Goal: Book appointment/travel/reservation

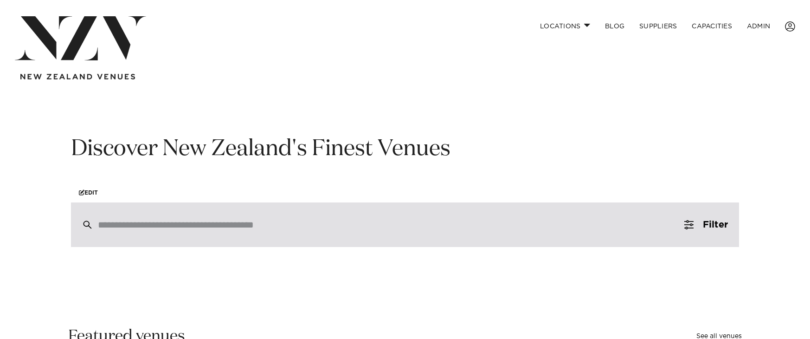
click at [314, 232] on div at bounding box center [405, 224] width 668 height 45
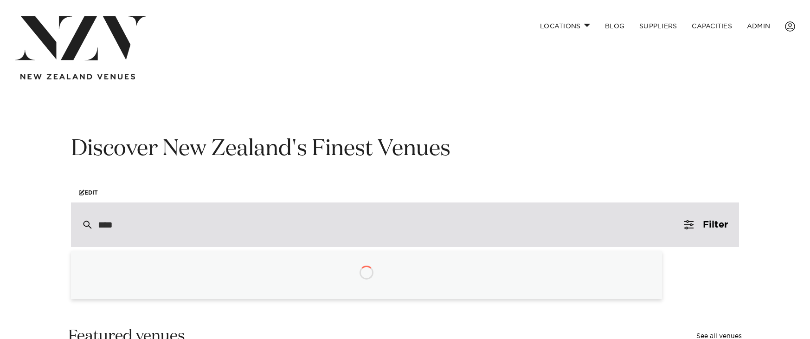
type input "*****"
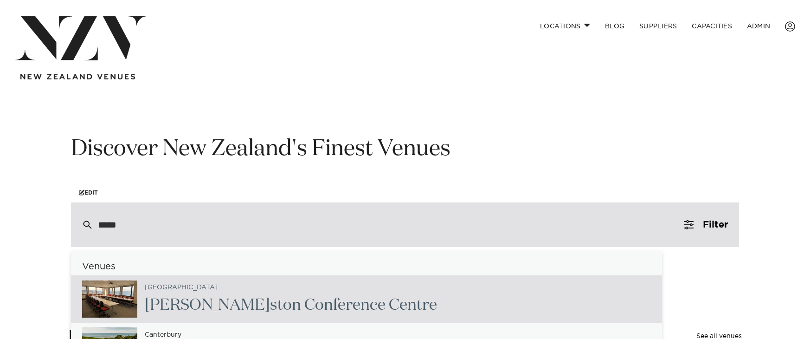
scroll to position [7, 0]
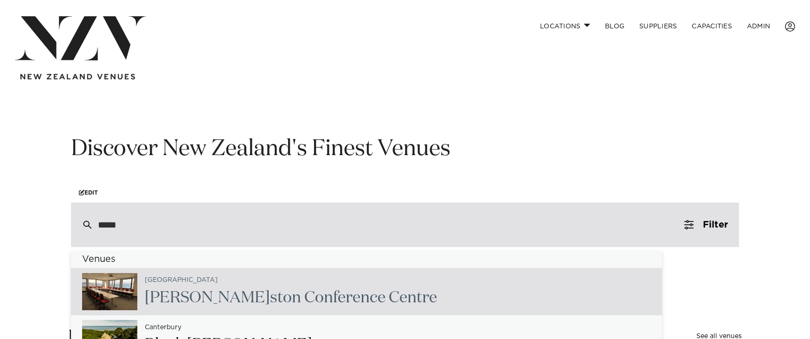
click at [287, 285] on div "Wellington Wille ston Conference Centre" at bounding box center [287, 291] width 300 height 38
type input "**********"
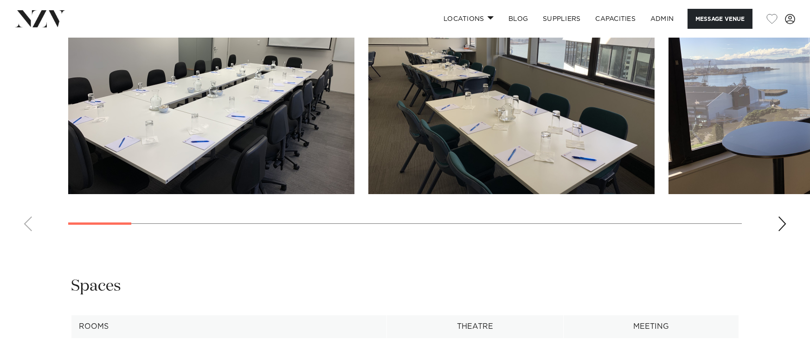
scroll to position [1020, 0]
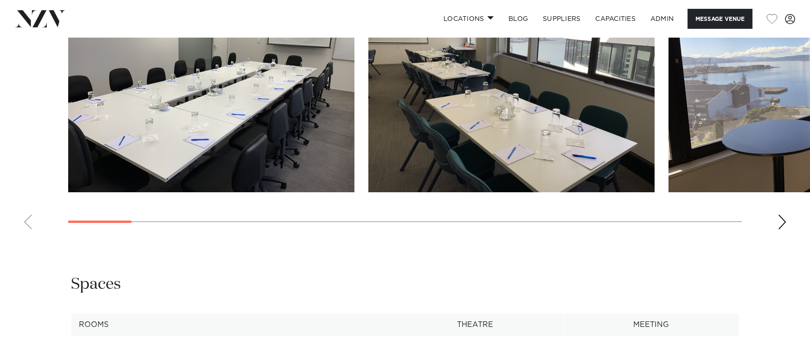
click at [780, 226] on div "Next slide" at bounding box center [782, 221] width 9 height 15
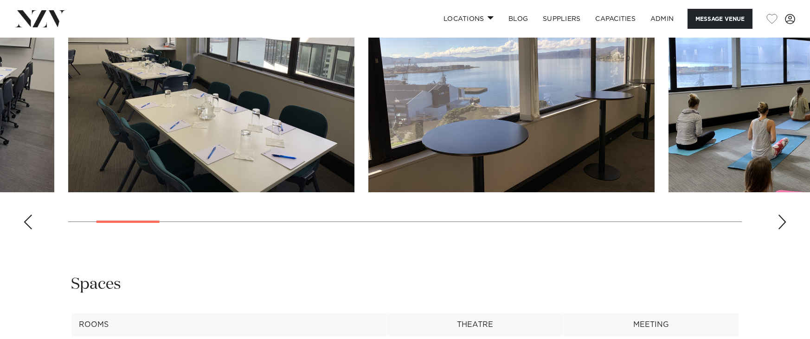
click at [780, 226] on div "Next slide" at bounding box center [782, 221] width 9 height 15
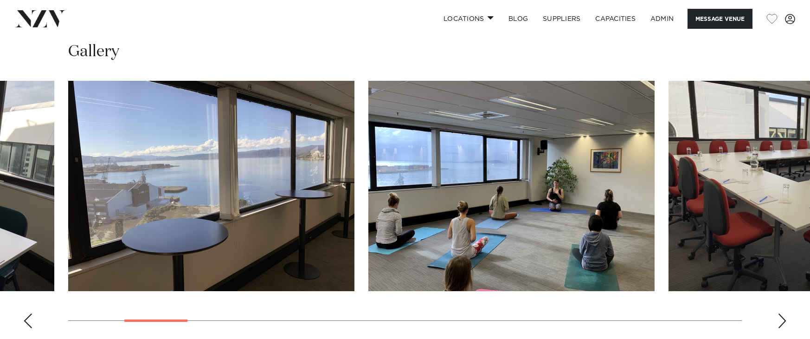
scroll to position [921, 0]
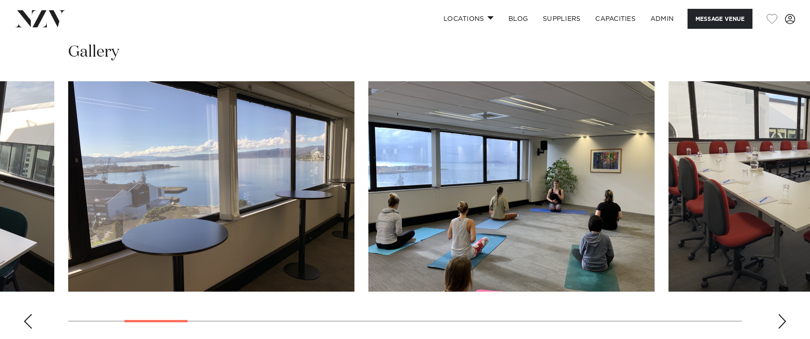
click at [776, 323] on swiper-container at bounding box center [405, 208] width 810 height 255
click at [781, 324] on div "Next slide" at bounding box center [782, 321] width 9 height 15
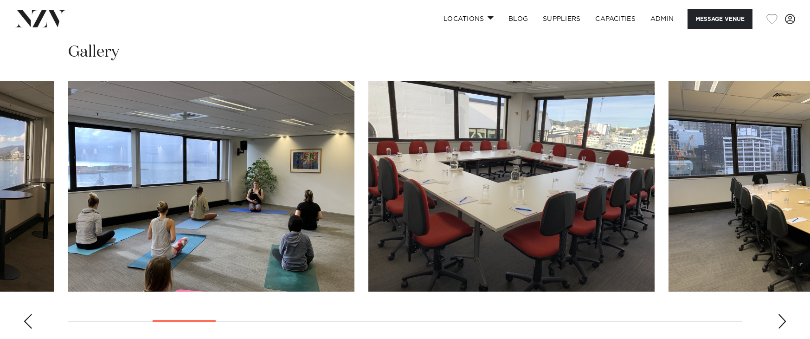
click at [781, 324] on div "Next slide" at bounding box center [782, 321] width 9 height 15
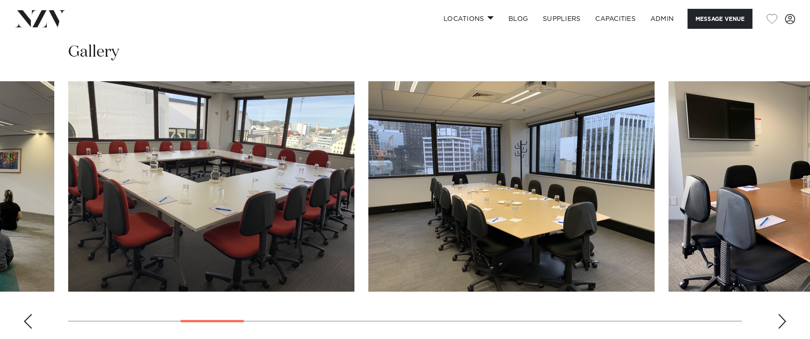
click at [781, 324] on div "Next slide" at bounding box center [782, 321] width 9 height 15
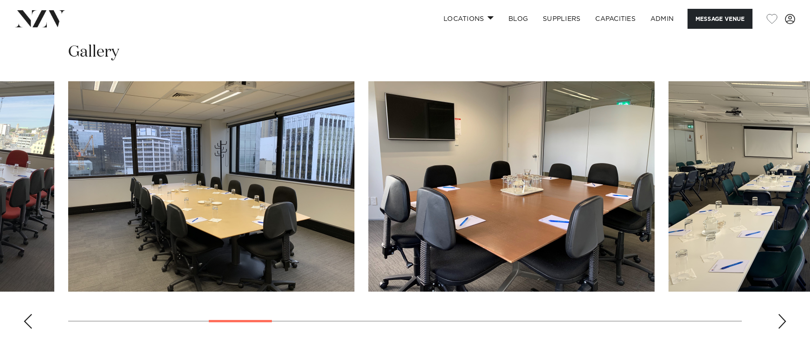
click at [781, 324] on div "Next slide" at bounding box center [782, 321] width 9 height 15
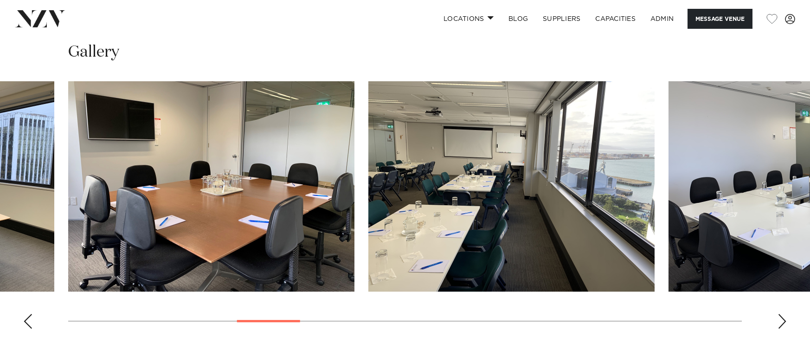
click at [781, 324] on div "Next slide" at bounding box center [782, 321] width 9 height 15
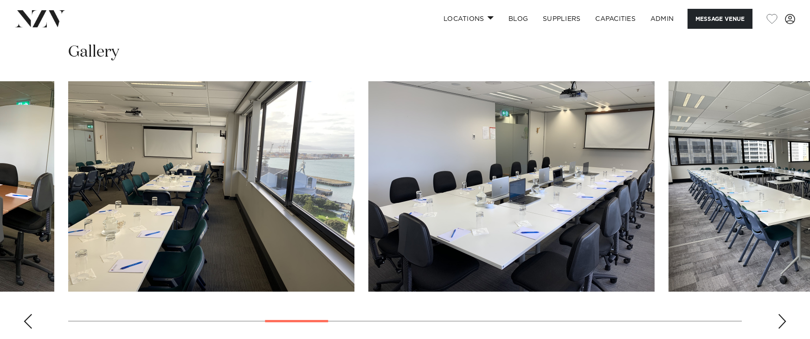
click at [781, 324] on div "Next slide" at bounding box center [782, 321] width 9 height 15
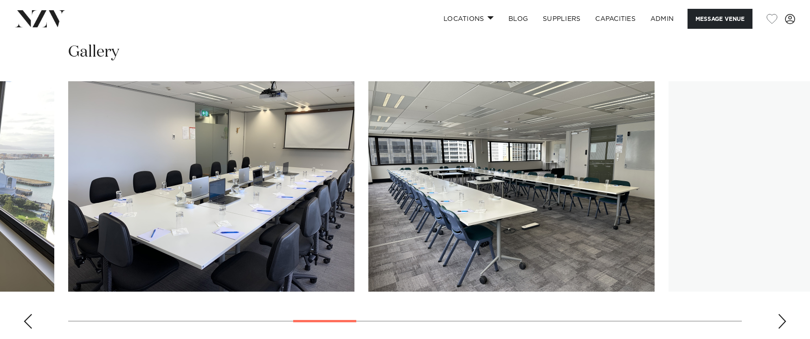
click at [781, 324] on div "Next slide" at bounding box center [782, 321] width 9 height 15
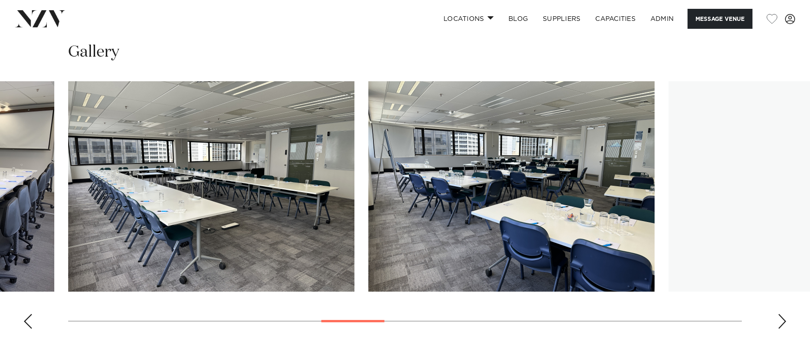
click at [781, 324] on div "Next slide" at bounding box center [782, 321] width 9 height 15
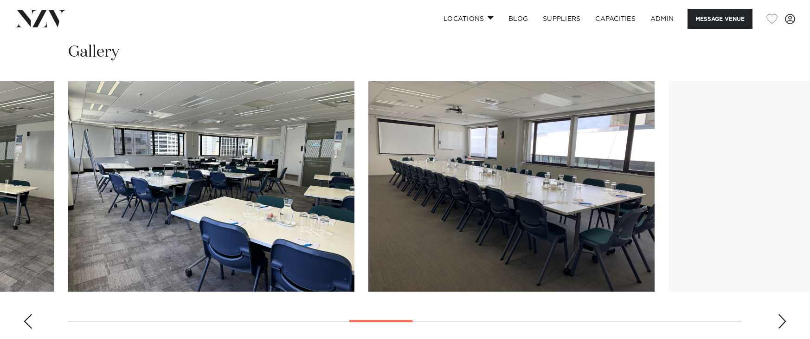
click at [781, 324] on div "Next slide" at bounding box center [782, 321] width 9 height 15
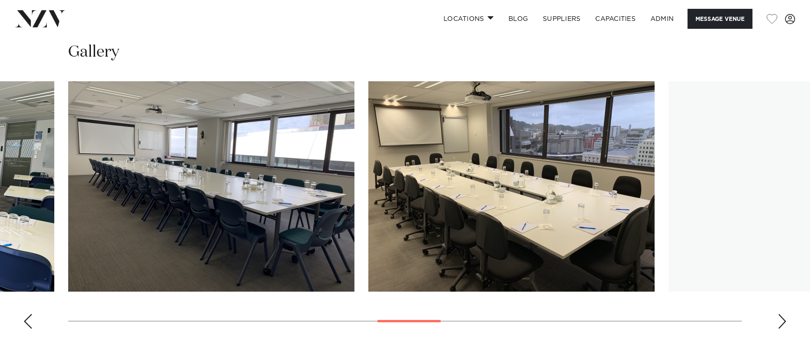
click at [781, 324] on div "Next slide" at bounding box center [782, 321] width 9 height 15
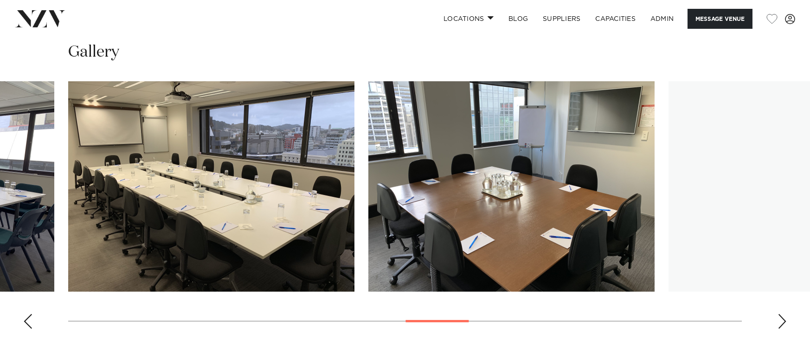
click at [781, 324] on div "Next slide" at bounding box center [782, 321] width 9 height 15
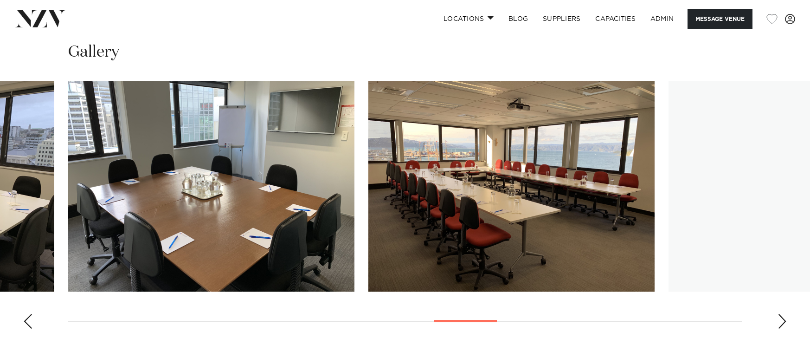
click at [781, 324] on div "Next slide" at bounding box center [782, 321] width 9 height 15
